Goal: Information Seeking & Learning: Understand process/instructions

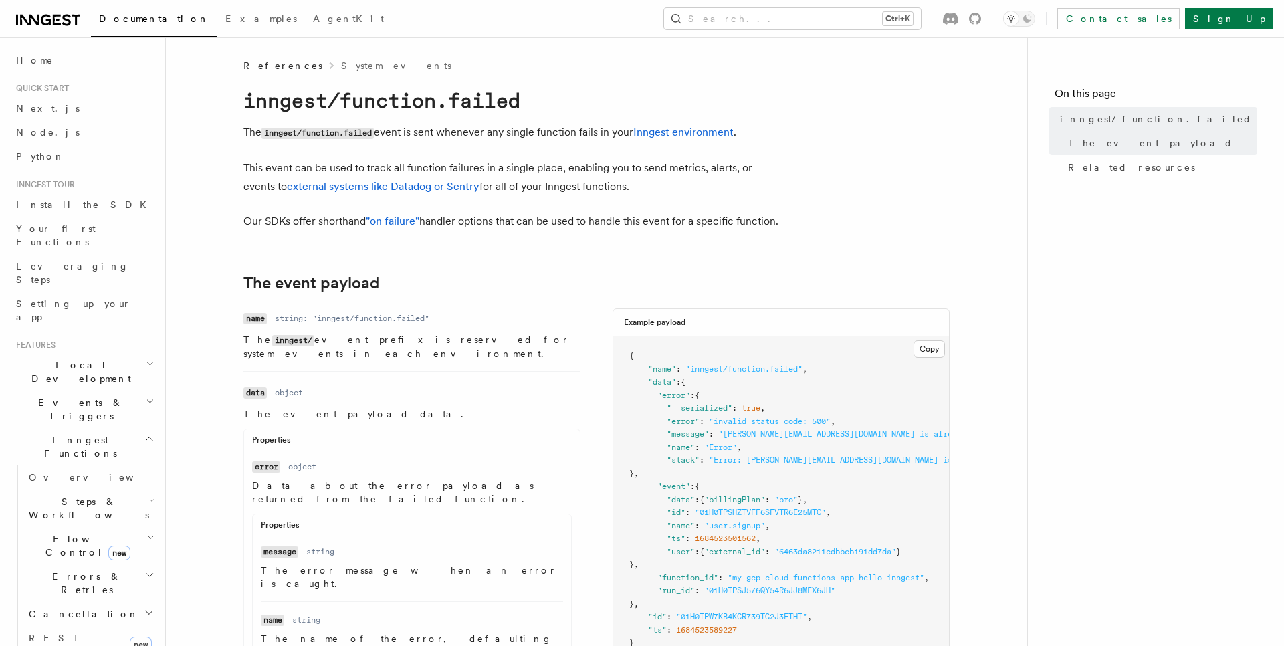
scroll to position [152, 0]
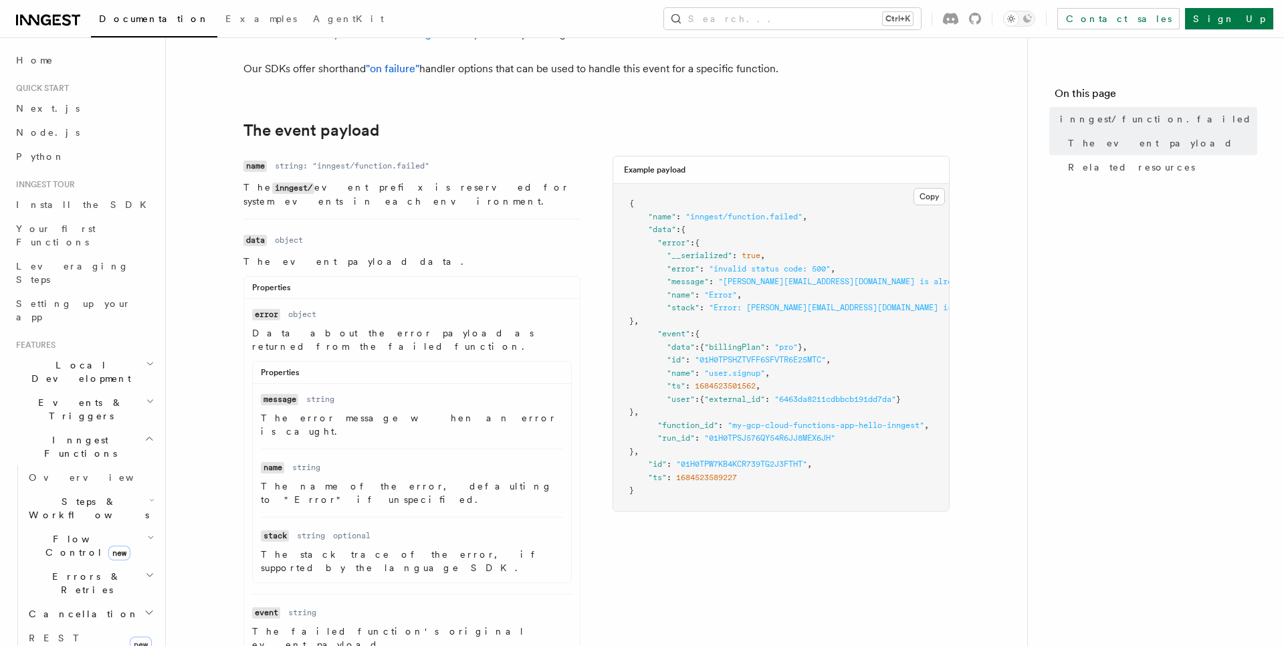
click at [715, 221] on span ""inngest/function.failed"" at bounding box center [743, 216] width 117 height 9
drag, startPoint x: 715, startPoint y: 235, endPoint x: 781, endPoint y: 235, distance: 65.5
click at [781, 221] on span ""inngest/function.failed"" at bounding box center [743, 216] width 117 height 9
copy span "inngest/function.failed"
click at [338, 171] on dd "string: "inngest/function.failed"" at bounding box center [352, 165] width 154 height 11
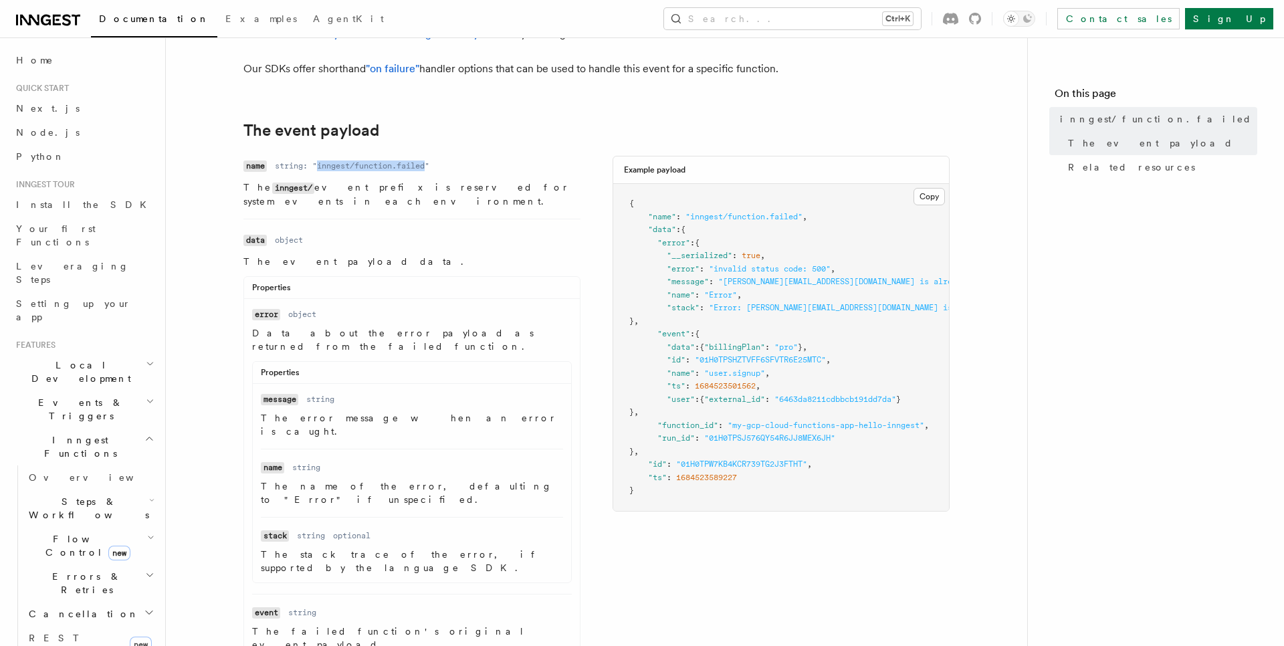
drag, startPoint x: 338, startPoint y: 186, endPoint x: 425, endPoint y: 186, distance: 86.9
click at [425, 171] on dd "string: "inngest/function.failed"" at bounding box center [352, 165] width 154 height 11
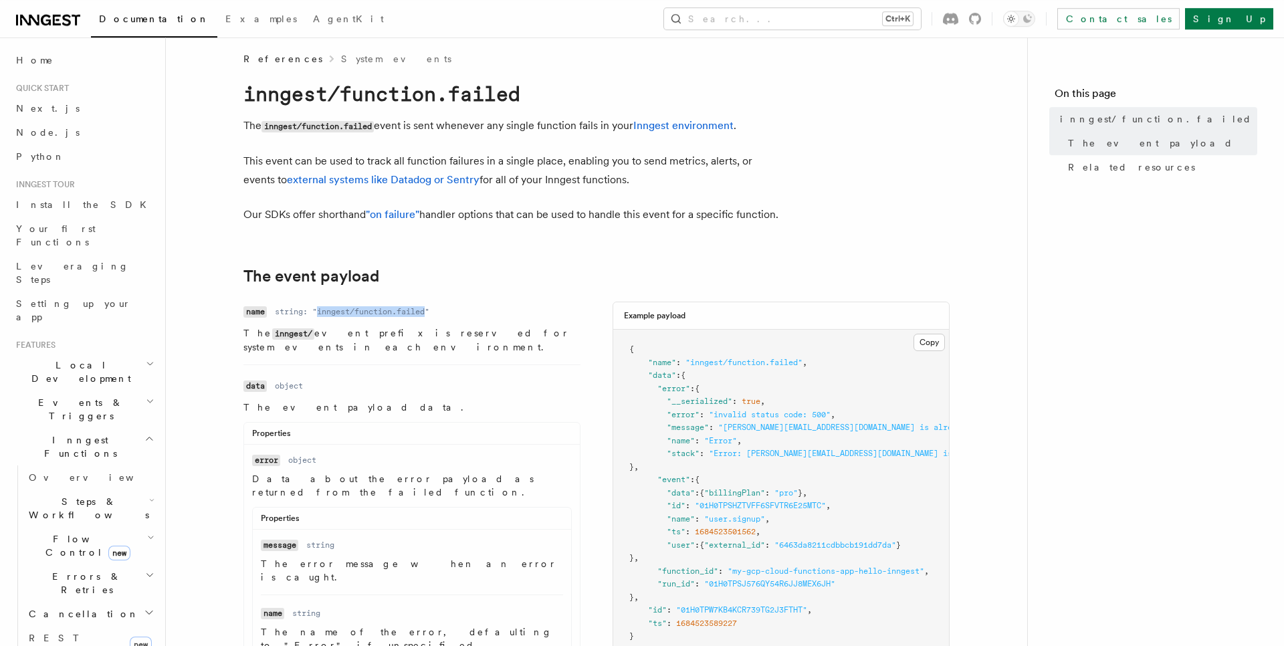
scroll to position [0, 0]
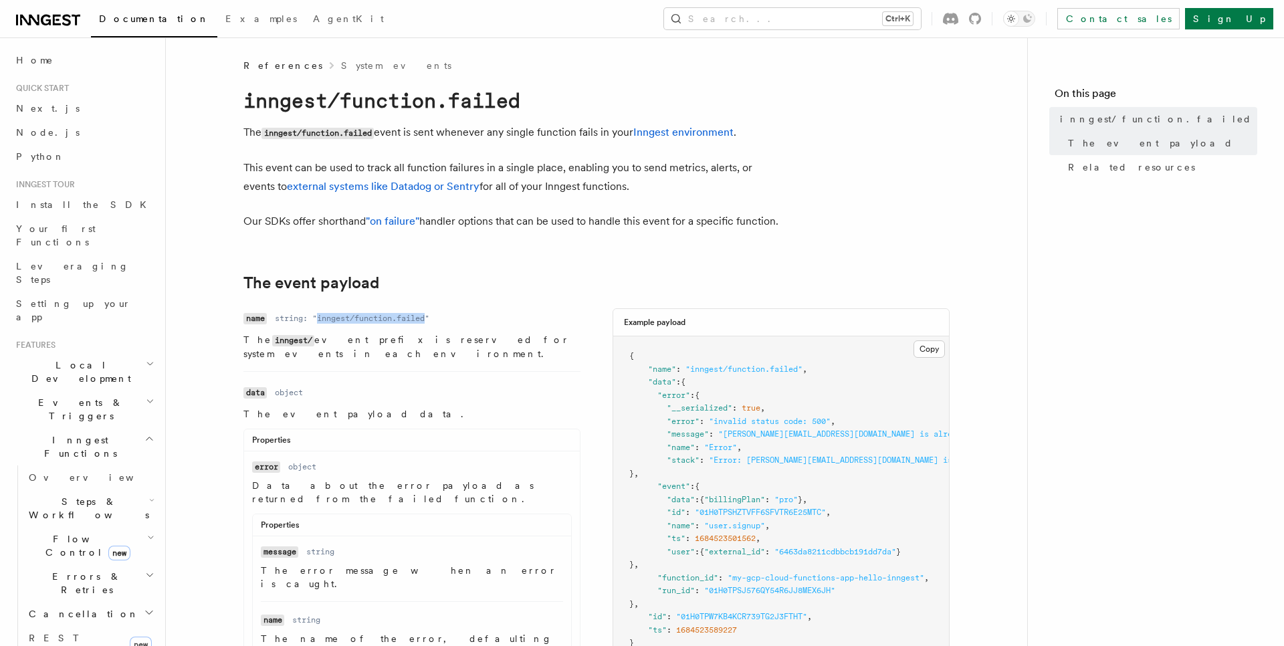
drag, startPoint x: 314, startPoint y: 225, endPoint x: 296, endPoint y: 238, distance: 22.5
click at [296, 231] on p "Our SDKs offer shorthand "on failure" handler options that can be used to handl…" at bounding box center [510, 221] width 535 height 19
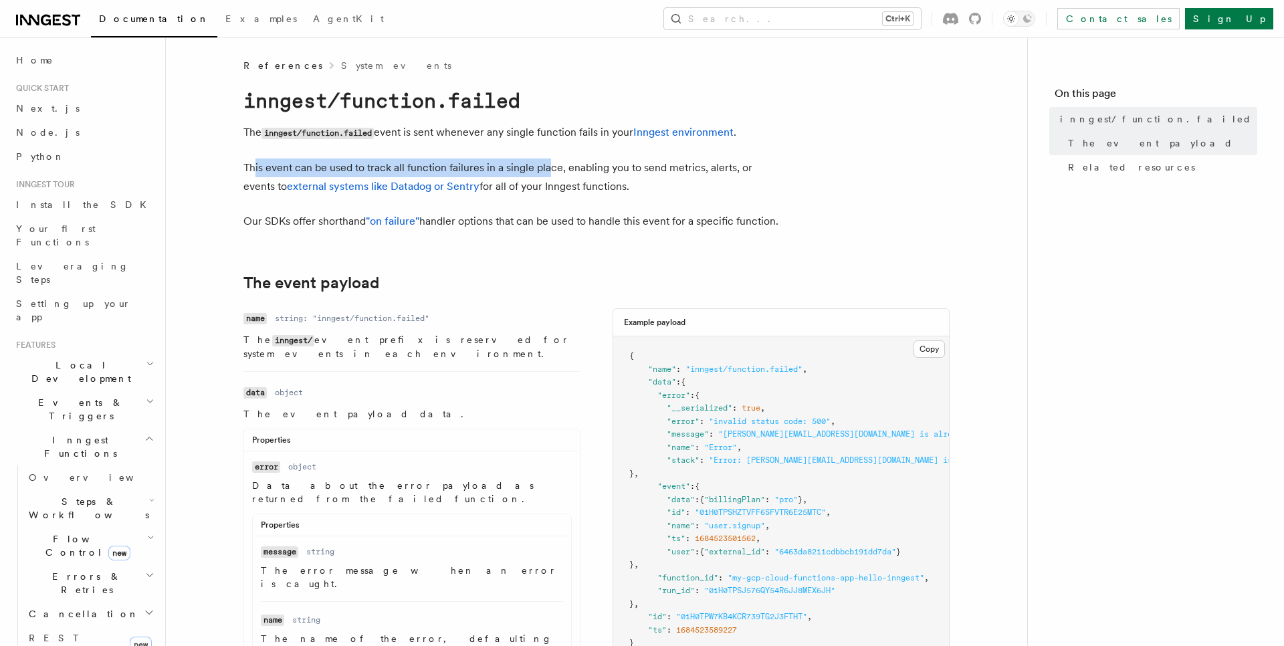
drag, startPoint x: 253, startPoint y: 166, endPoint x: 552, endPoint y: 166, distance: 299.6
click at [552, 166] on p "This event can be used to track all function failures in a single place, enabli…" at bounding box center [510, 176] width 535 height 37
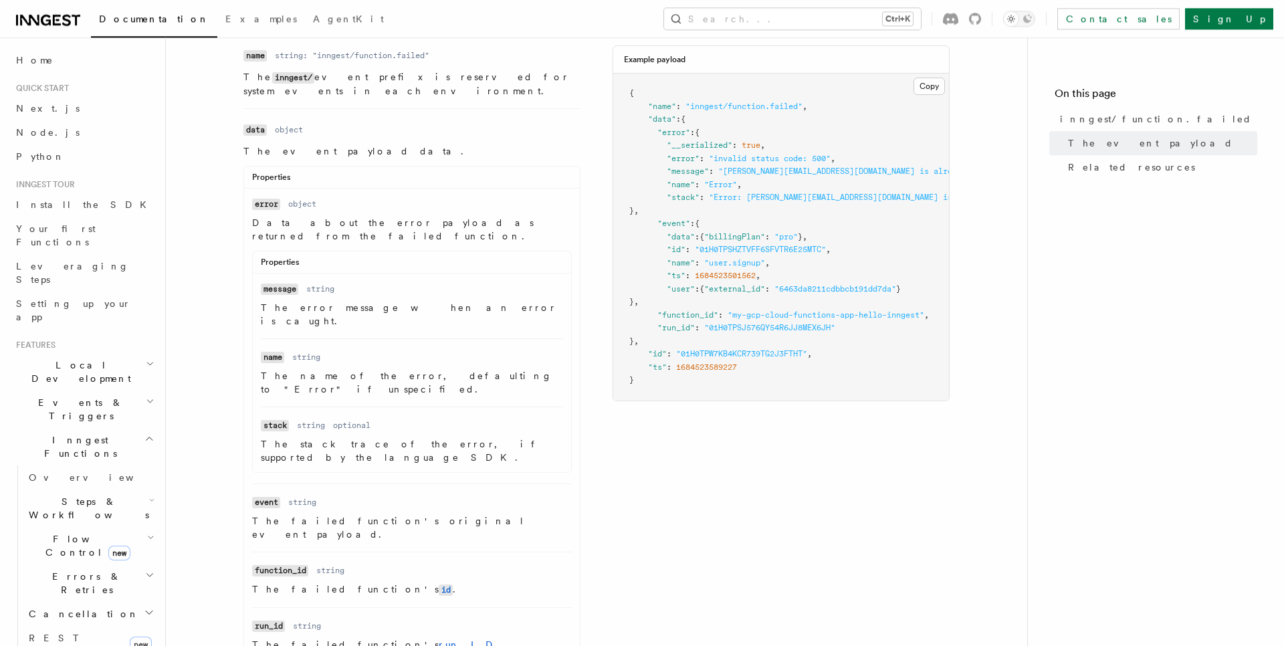
scroll to position [231, 0]
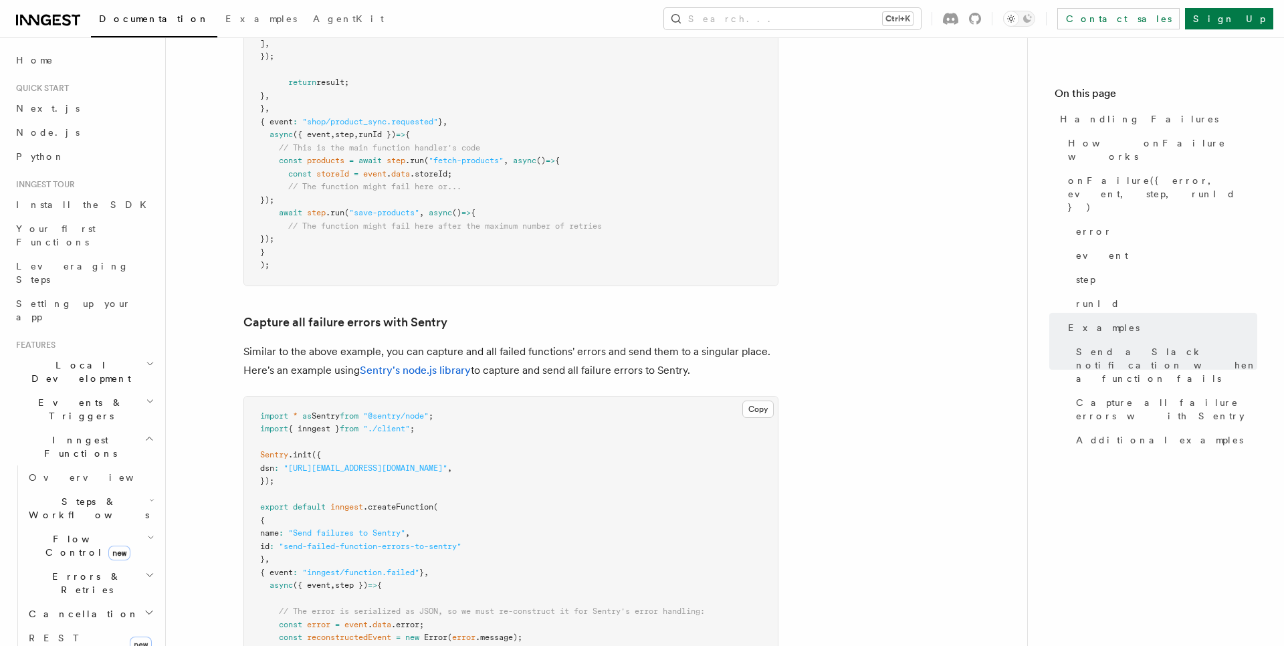
scroll to position [1631, 0]
